Goal: Task Accomplishment & Management: Manage account settings

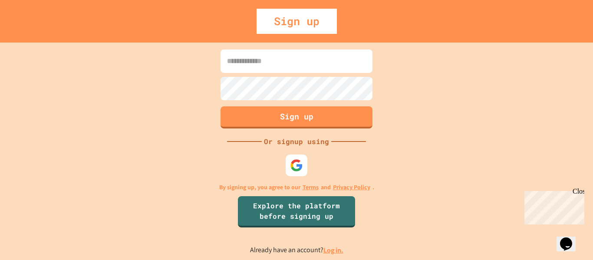
click at [303, 65] on input at bounding box center [297, 60] width 152 height 23
type input "**********"
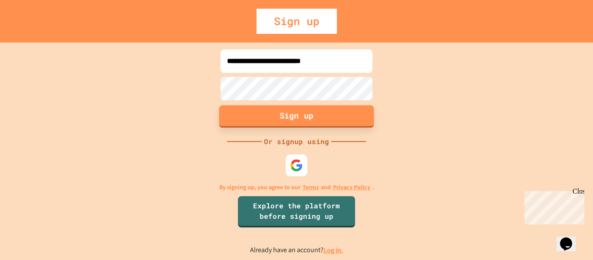
click at [313, 127] on button "Sign up" at bounding box center [296, 116] width 155 height 23
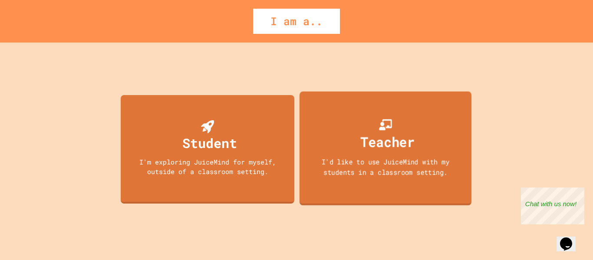
click at [329, 128] on div "Teacher I'd like to use JuiceMind with my students in a classroom setting." at bounding box center [386, 148] width 172 height 114
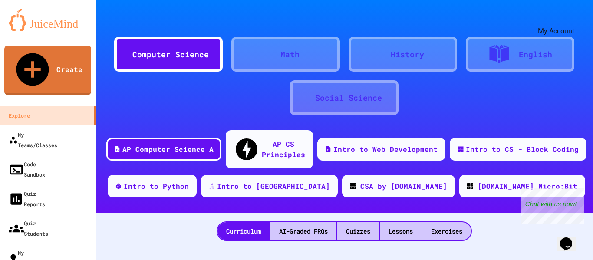
click at [567, 21] on icon "My Account" at bounding box center [567, 21] width 0 height 0
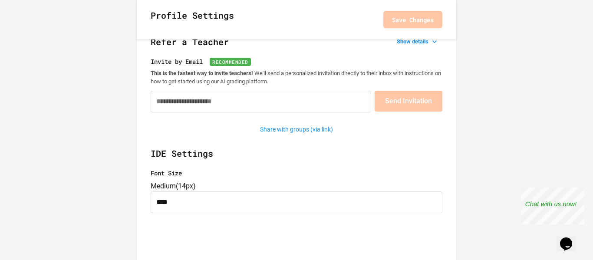
scroll to position [121, 0]
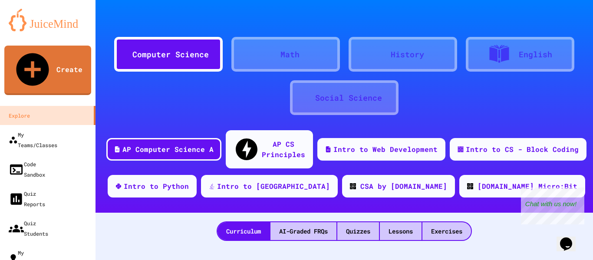
click at [567, 21] on icon "My Account" at bounding box center [567, 21] width 0 height 0
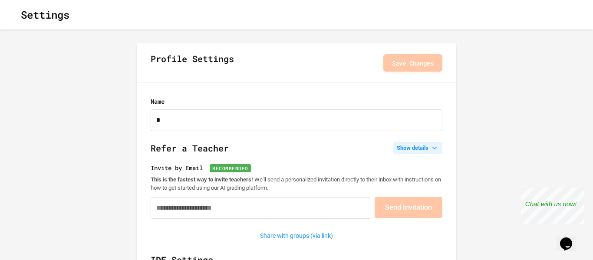
click at [406, 149] on button "Show details" at bounding box center [417, 148] width 49 height 12
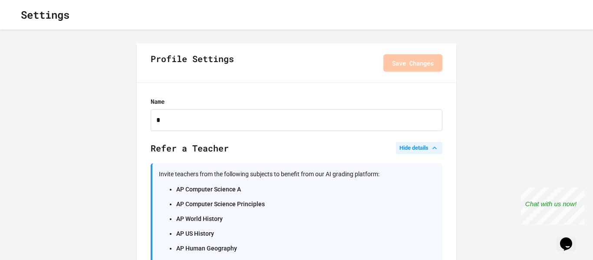
click at [412, 148] on button "Hide details" at bounding box center [419, 148] width 46 height 12
click at [40, 21] on h1 "Settings" at bounding box center [45, 15] width 49 height 16
click at [14, 15] on icon "button" at bounding box center [14, 15] width 0 height 0
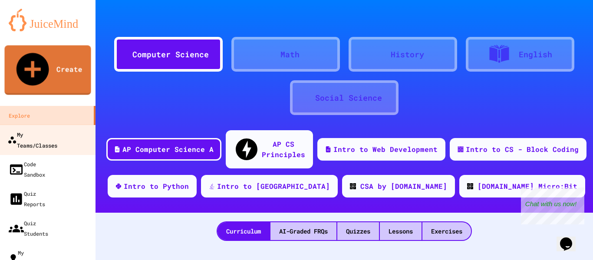
click at [27, 129] on div "My Teams/Classes" at bounding box center [32, 139] width 50 height 21
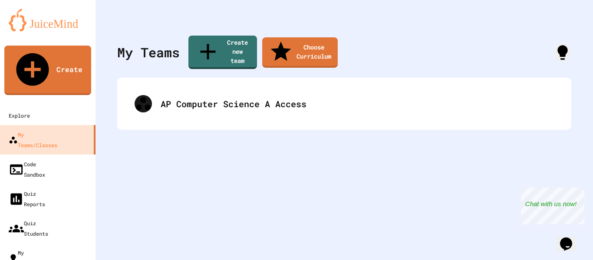
click at [572, 237] on icon "Chat widget" at bounding box center [566, 243] width 12 height 13
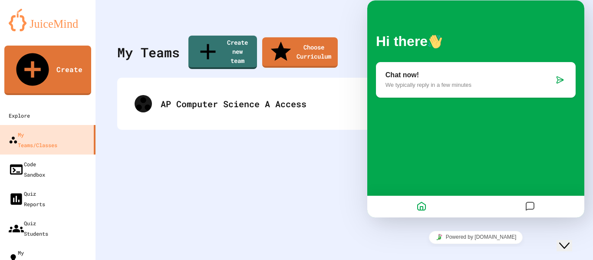
click at [534, 206] on icon "Messages" at bounding box center [530, 206] width 10 height 17
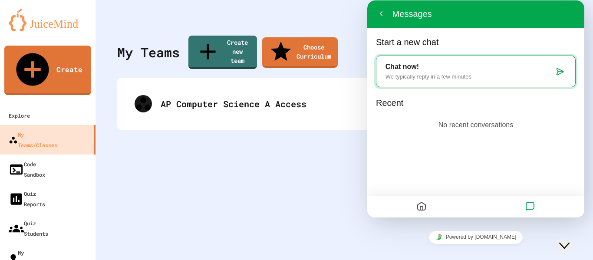
click at [333, 171] on div "My Teams Create new team Choose Curriculum AP Computer Science A Access" at bounding box center [345, 130] width 498 height 260
click at [381, 14] on button "Back" at bounding box center [381, 13] width 14 height 13
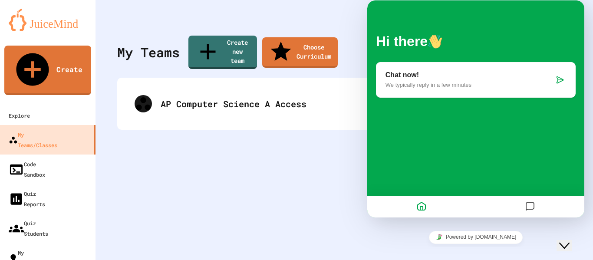
click at [277, 199] on div "My Teams Create new team Choose Curriculum AP Computer Science A Access" at bounding box center [345, 130] width 498 height 260
click at [569, 240] on button "Close Chat This icon closes the chat window." at bounding box center [565, 245] width 16 height 11
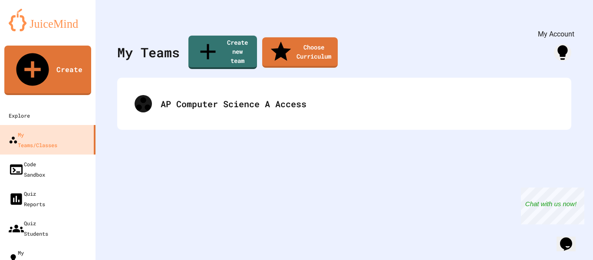
click at [567, 21] on icon "My Account" at bounding box center [567, 21] width 0 height 0
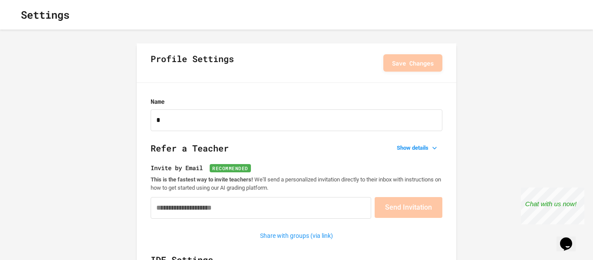
click at [14, 15] on icon "button" at bounding box center [14, 15] width 0 height 0
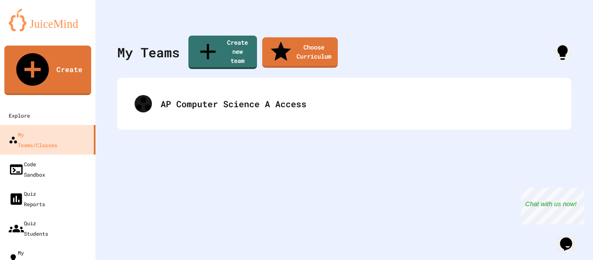
click at [567, 21] on button "My Account" at bounding box center [567, 21] width 0 height 0
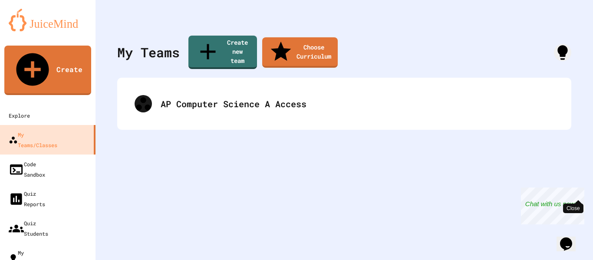
click at [578, 191] on div "Close" at bounding box center [578, 193] width 11 height 11
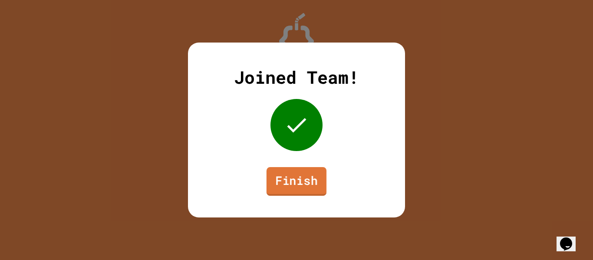
click at [301, 179] on link "Finish" at bounding box center [297, 181] width 60 height 29
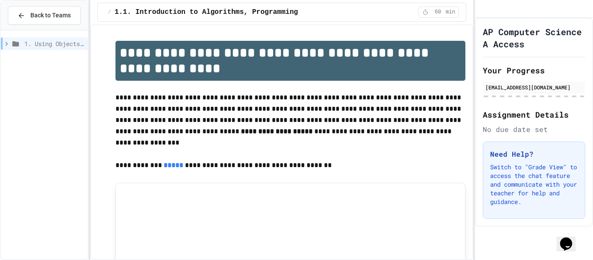
click at [569, 91] on div "scarlettmoore@dpi.lcsk12.org" at bounding box center [533, 87] width 97 height 8
click at [19, 12] on icon at bounding box center [21, 16] width 8 height 8
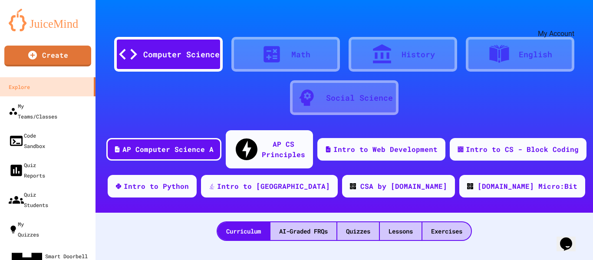
click at [567, 21] on icon "My Account" at bounding box center [567, 21] width 0 height 0
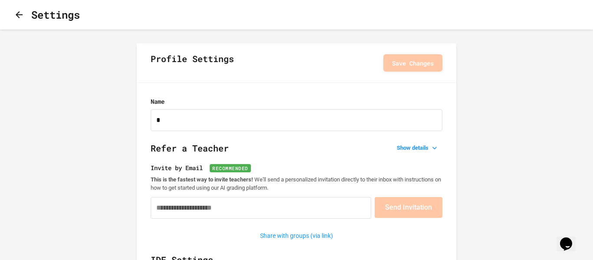
click at [20, 15] on icon "button" at bounding box center [19, 14] width 7 height 7
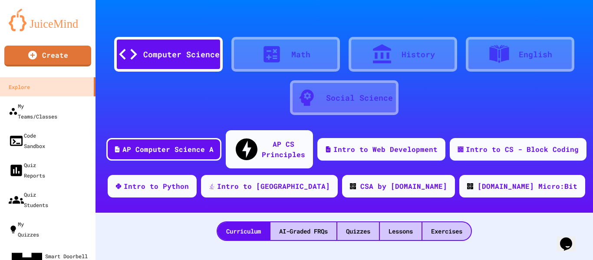
click at [567, 21] on icon "My Account" at bounding box center [567, 21] width 0 height 0
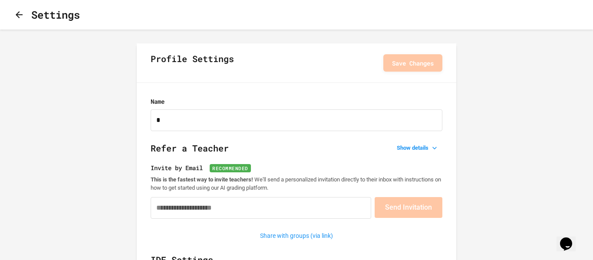
click at [24, 18] on icon "button" at bounding box center [19, 15] width 10 height 10
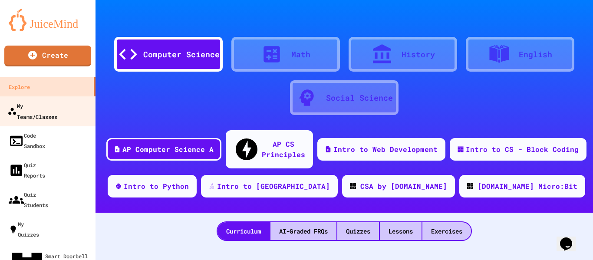
click at [30, 111] on link "My Teams/Classes" at bounding box center [48, 111] width 99 height 30
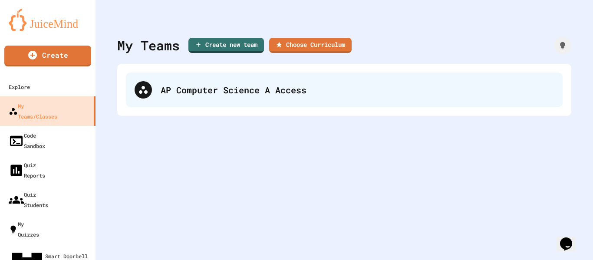
click at [459, 99] on div "AP Computer Science A Access" at bounding box center [344, 90] width 437 height 35
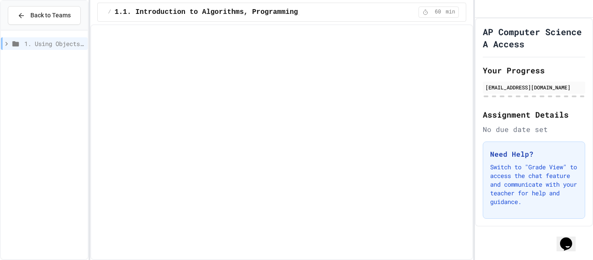
click at [23, 16] on icon at bounding box center [21, 16] width 8 height 8
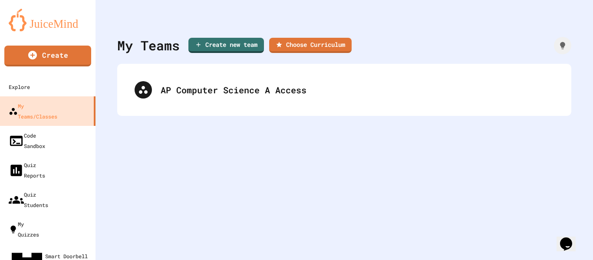
click at [21, 22] on img at bounding box center [48, 20] width 78 height 23
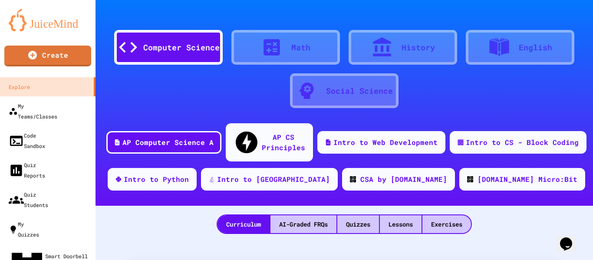
scroll to position [3, 0]
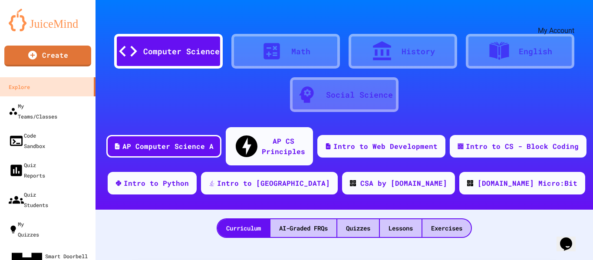
click at [378, 18] on div at bounding box center [345, 10] width 498 height 26
click at [567, 18] on icon "My Account" at bounding box center [567, 18] width 0 height 0
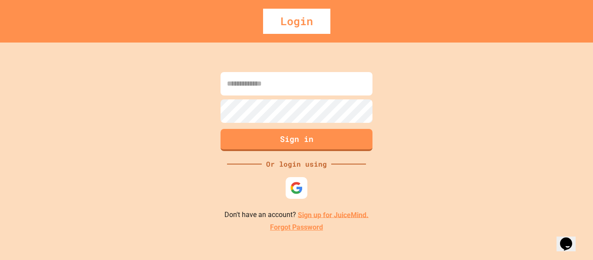
click at [315, 217] on link "Sign up for JuiceMind." at bounding box center [333, 215] width 71 height 8
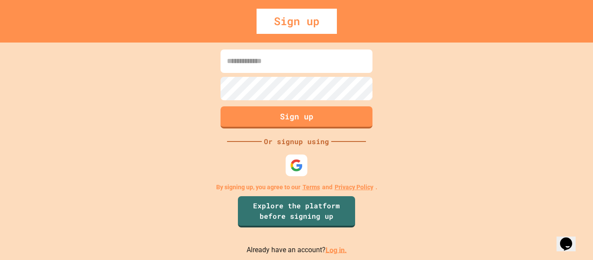
click at [282, 51] on input at bounding box center [297, 60] width 152 height 23
type input "**********"
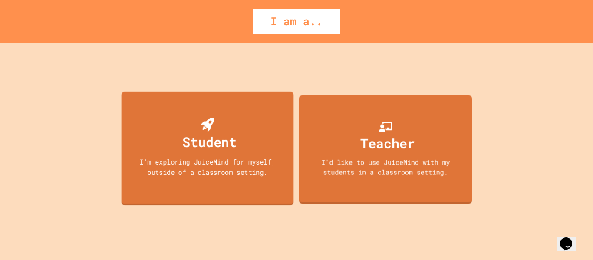
click at [213, 149] on div "Student" at bounding box center [209, 142] width 54 height 20
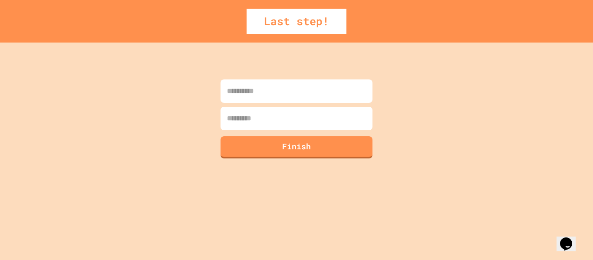
click at [273, 106] on form "Finish" at bounding box center [296, 118] width 156 height 83
click at [271, 104] on div at bounding box center [296, 104] width 156 height 2
click at [270, 102] on input at bounding box center [297, 90] width 152 height 23
type input "********"
click at [282, 115] on input at bounding box center [297, 118] width 152 height 23
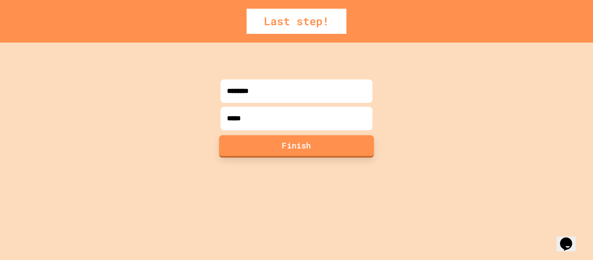
type input "*****"
click at [290, 146] on button "Finish" at bounding box center [296, 146] width 155 height 23
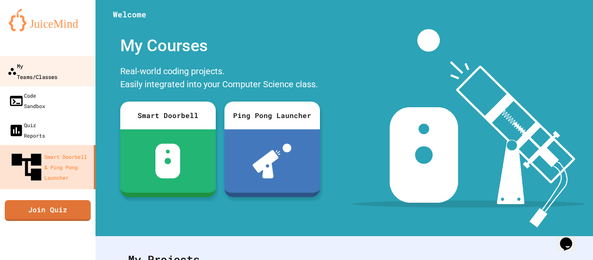
click at [26, 65] on div "My Teams/Classes" at bounding box center [32, 70] width 50 height 21
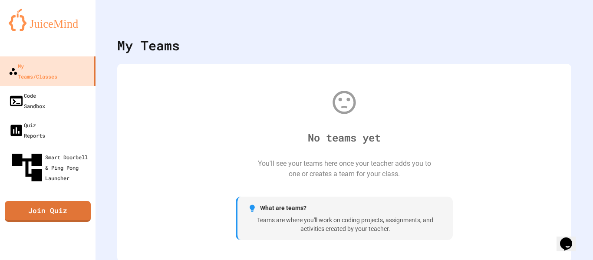
scroll to position [2, 0]
click at [569, 22] on icon "My Account" at bounding box center [573, 26] width 8 height 8
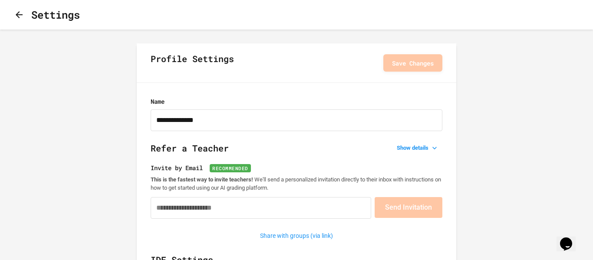
type input "**********"
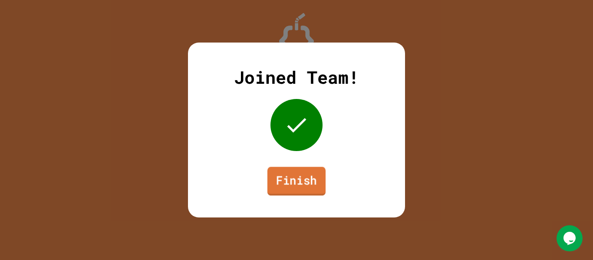
click at [290, 175] on link "Finish" at bounding box center [296, 181] width 58 height 29
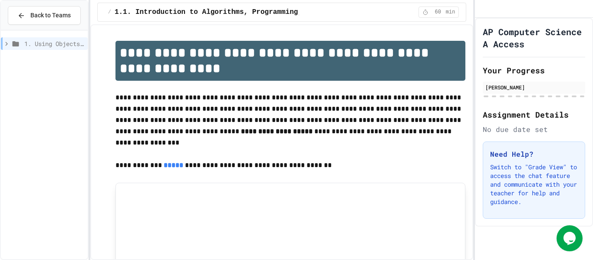
click at [19, 19] on div "Back to Teams" at bounding box center [43, 15] width 53 height 9
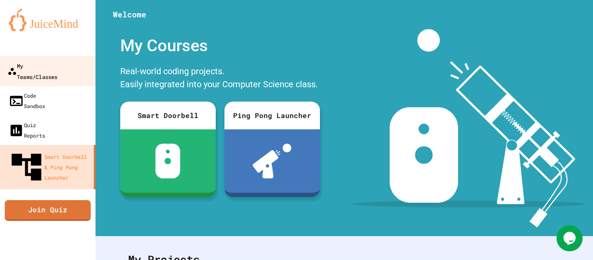
click at [40, 64] on div "My Teams/Classes" at bounding box center [32, 70] width 50 height 21
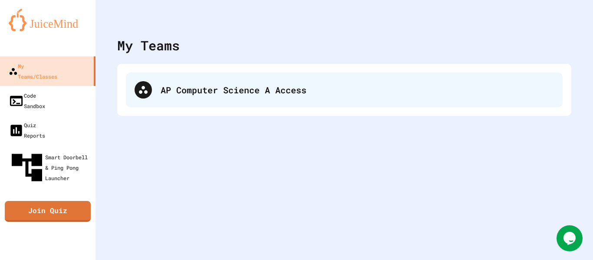
click at [390, 79] on div "AP Computer Science A Access" at bounding box center [344, 90] width 437 height 35
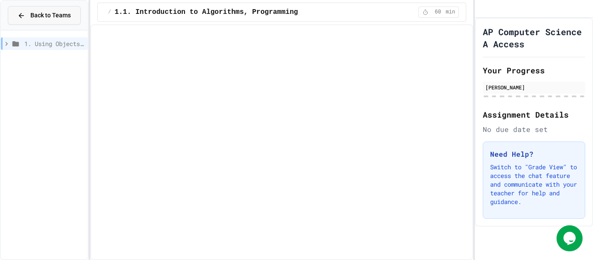
click at [24, 13] on icon at bounding box center [21, 16] width 8 height 8
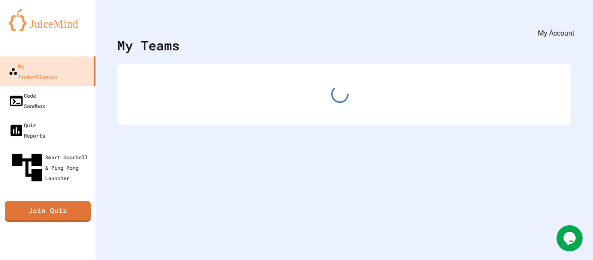
click at [567, 21] on icon "My Account" at bounding box center [567, 21] width 0 height 0
